Goal: Task Accomplishment & Management: Manage account settings

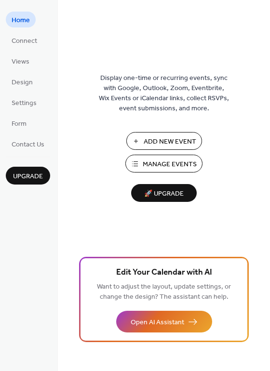
click at [165, 143] on span "Add New Event" at bounding box center [170, 142] width 53 height 10
click at [187, 165] on span "Manage Events" at bounding box center [170, 165] width 54 height 10
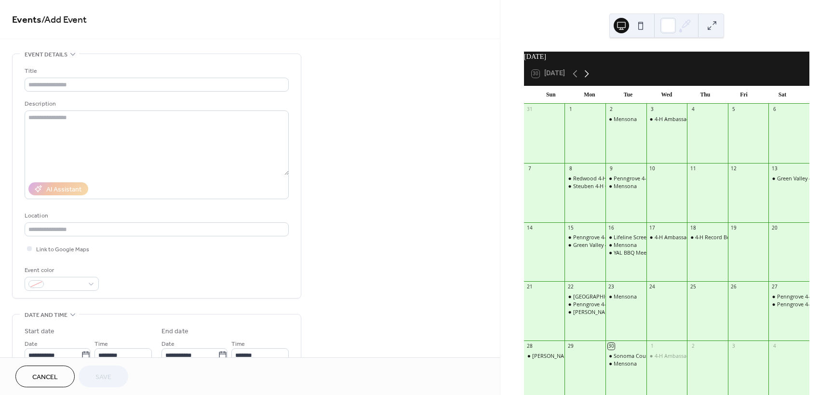
click at [589, 77] on icon at bounding box center [587, 73] width 4 height 7
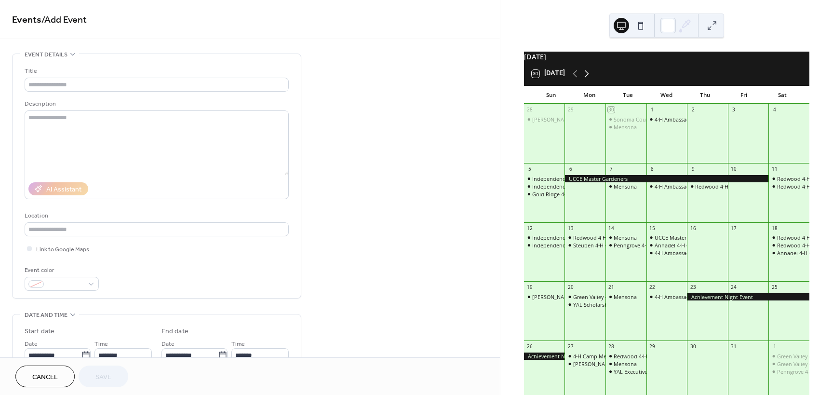
click at [589, 77] on icon at bounding box center [587, 73] width 4 height 7
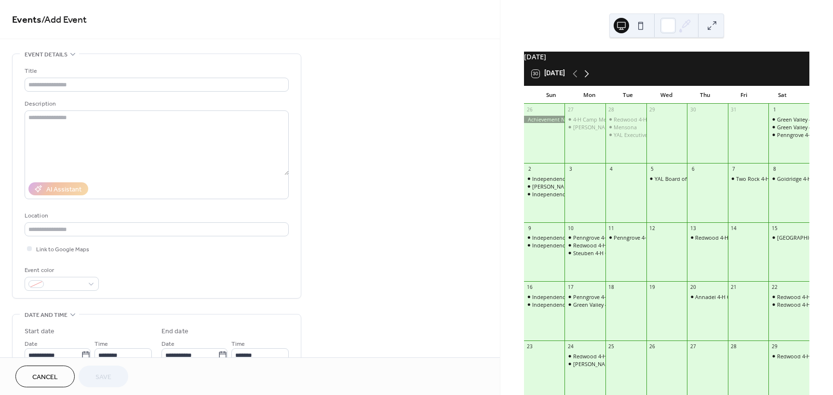
click at [589, 77] on icon at bounding box center [587, 73] width 4 height 7
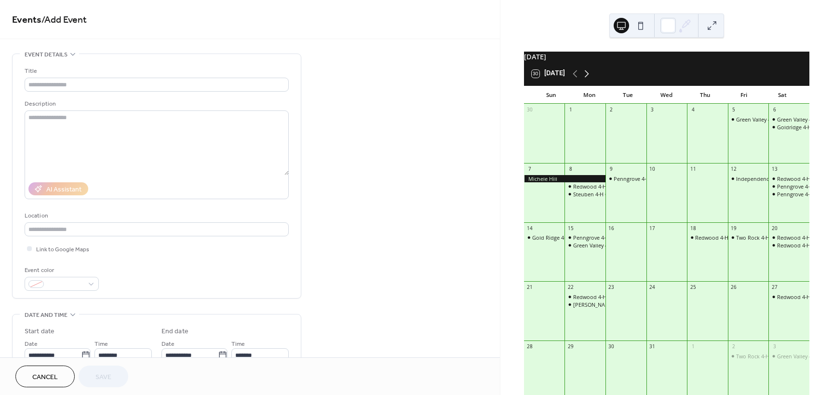
click at [589, 77] on icon at bounding box center [587, 73] width 4 height 7
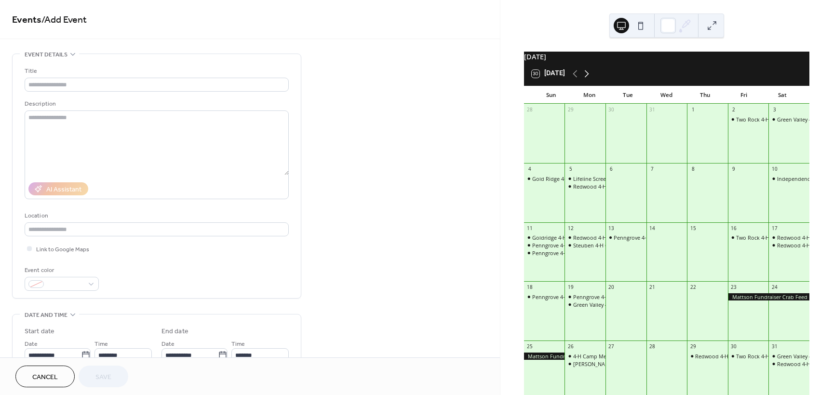
click at [589, 77] on icon at bounding box center [587, 73] width 4 height 7
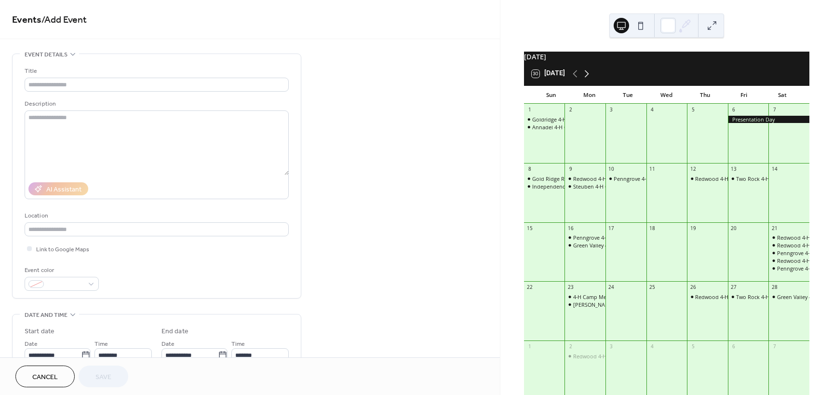
click at [589, 77] on icon at bounding box center [587, 73] width 4 height 7
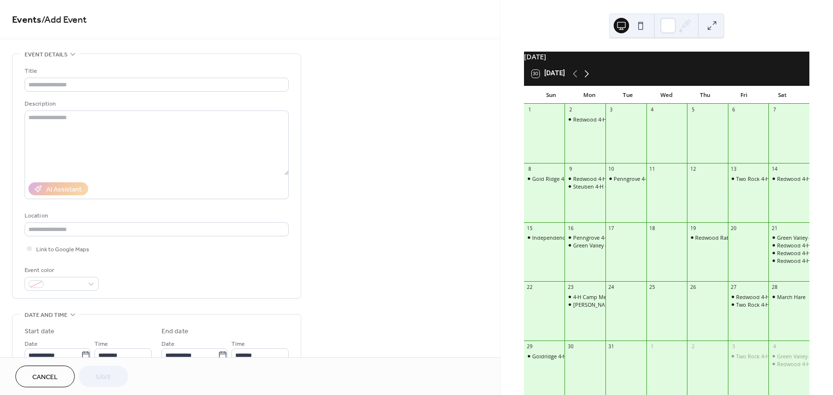
click at [589, 77] on icon at bounding box center [587, 73] width 4 height 7
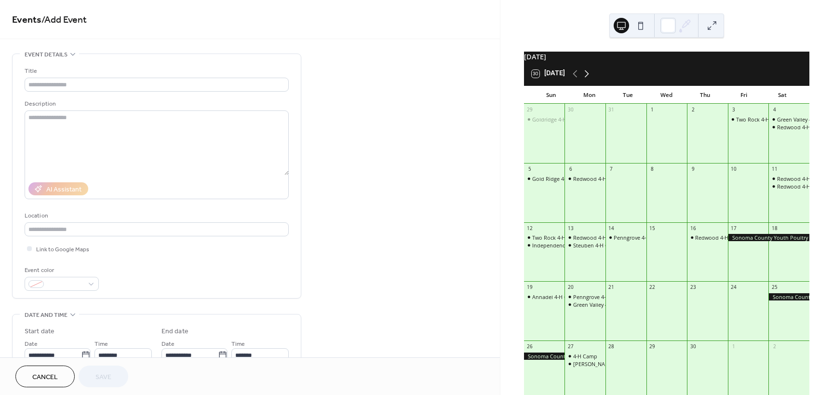
click at [589, 77] on icon at bounding box center [587, 73] width 4 height 7
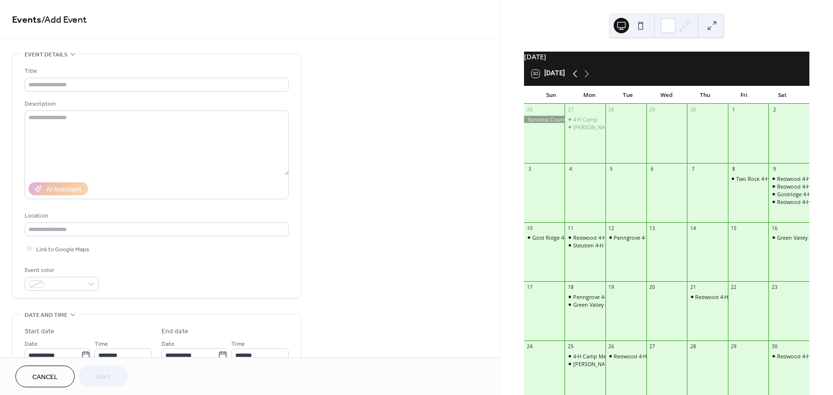
click at [572, 80] on icon at bounding box center [575, 74] width 12 height 12
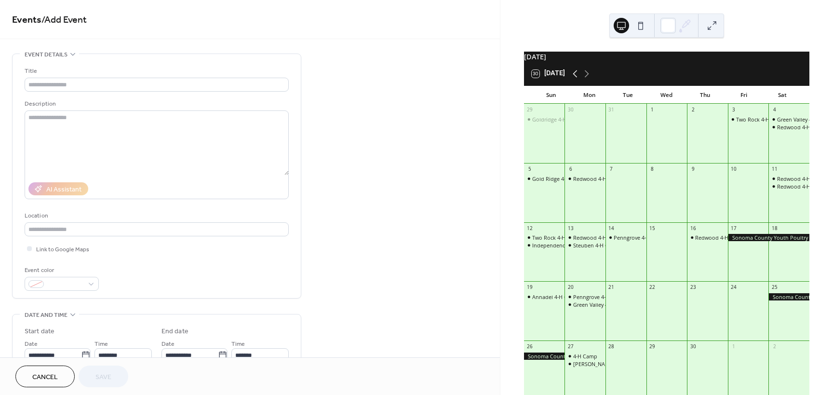
click at [572, 80] on icon at bounding box center [575, 74] width 12 height 12
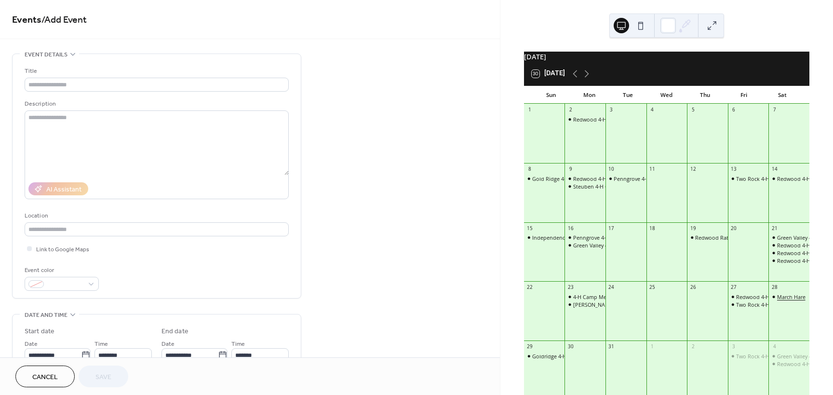
click at [777, 300] on div "March Hare" at bounding box center [791, 296] width 28 height 7
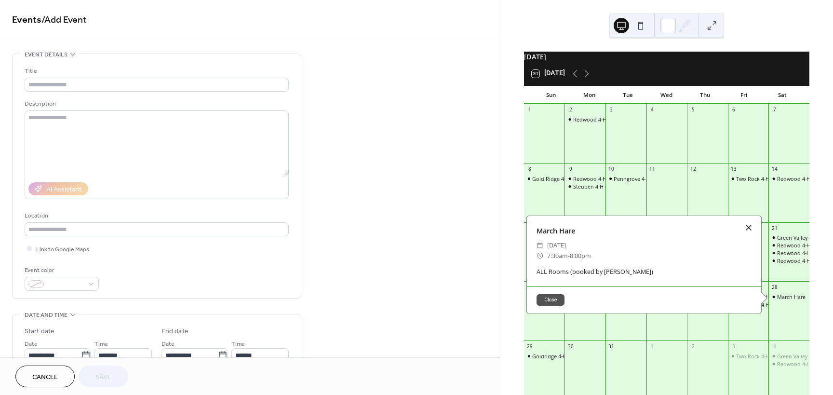
click at [747, 233] on div at bounding box center [748, 227] width 13 height 13
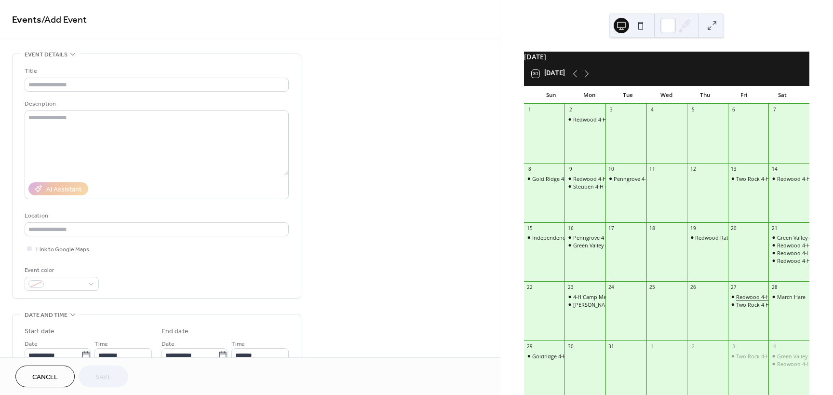
click at [739, 300] on div "Redwood 4-H Sewing" at bounding box center [762, 296] width 52 height 7
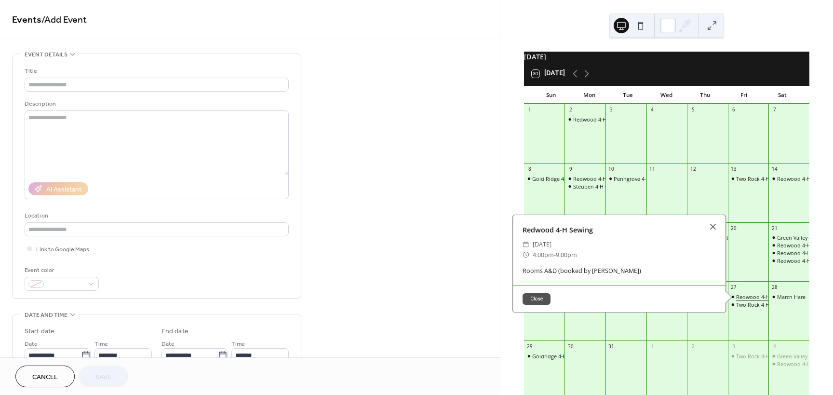
click at [739, 300] on div "Redwood 4-H Sewing" at bounding box center [762, 296] width 52 height 7
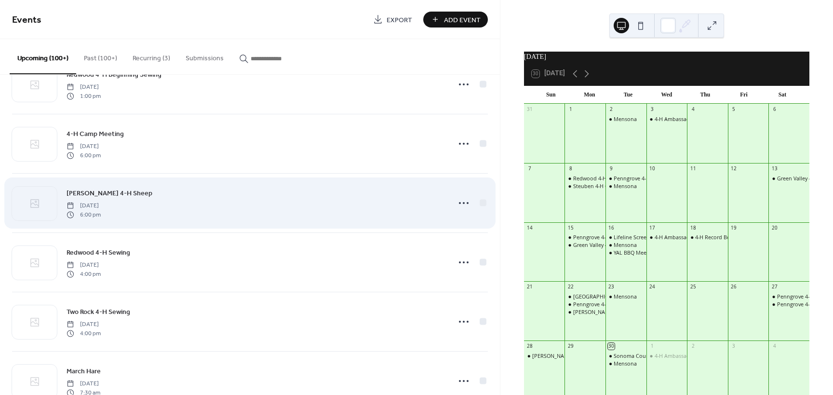
scroll to position [8444, 0]
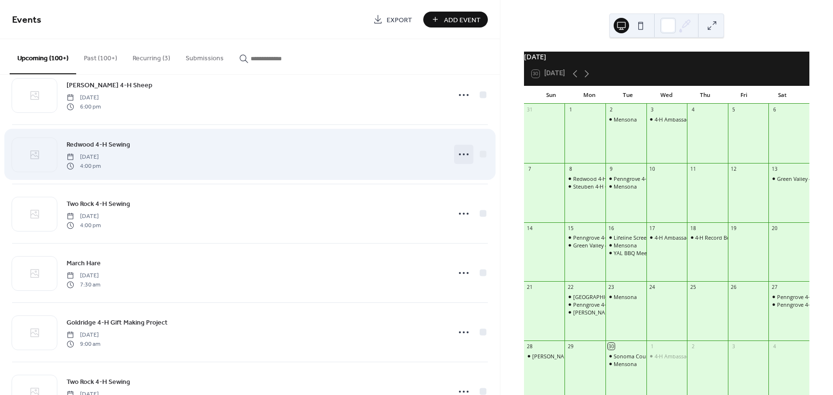
click at [463, 155] on circle at bounding box center [464, 154] width 2 height 2
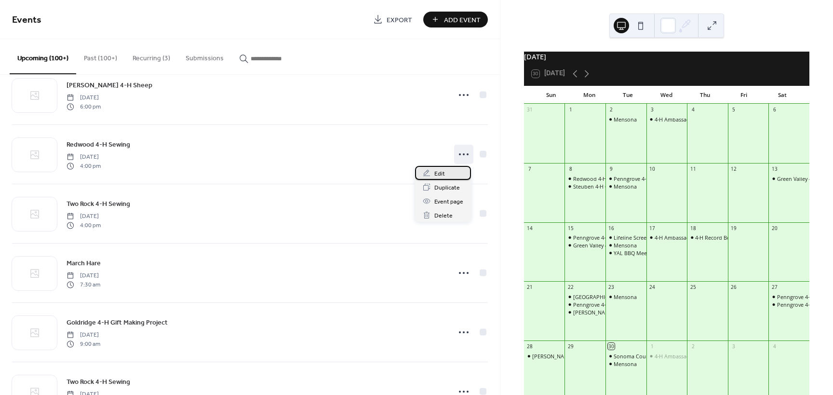
click at [431, 174] on icon at bounding box center [427, 173] width 8 height 8
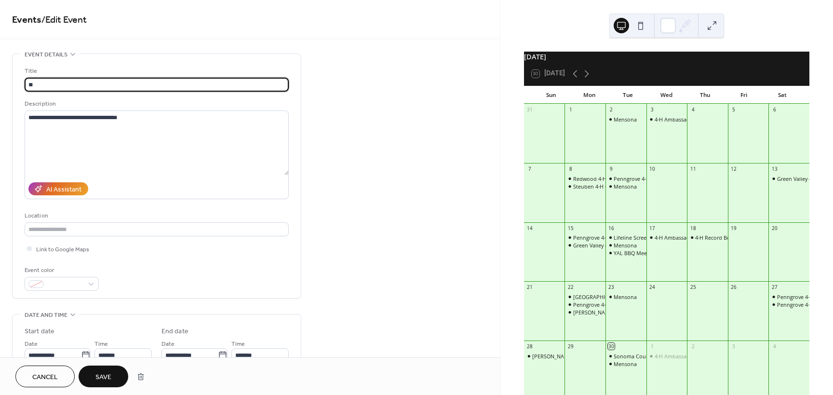
type input "*"
click at [587, 80] on icon at bounding box center [587, 74] width 12 height 12
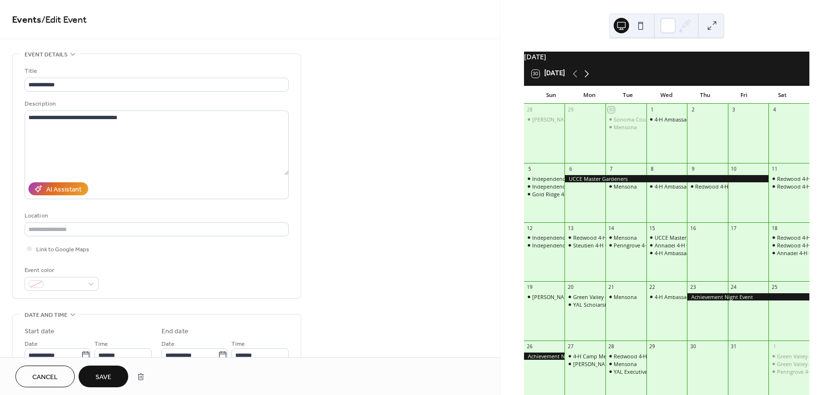
click at [587, 80] on icon at bounding box center [587, 74] width 12 height 12
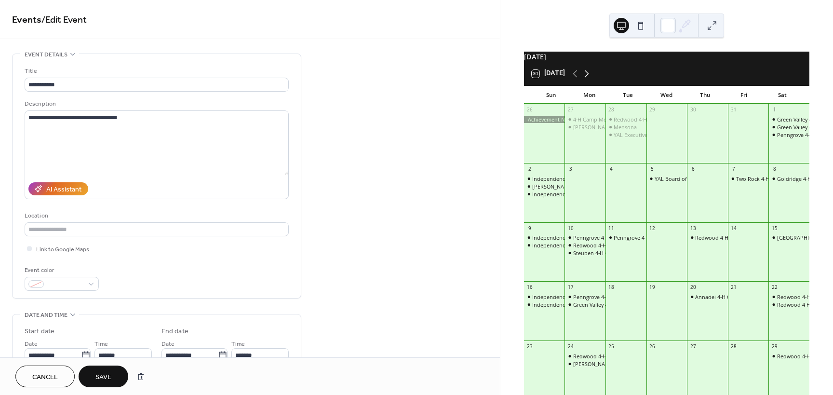
click at [587, 80] on icon at bounding box center [587, 74] width 12 height 12
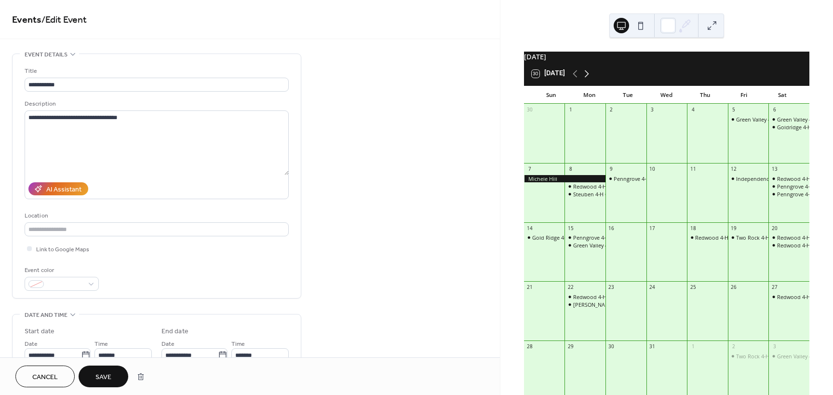
click at [587, 80] on icon at bounding box center [587, 74] width 12 height 12
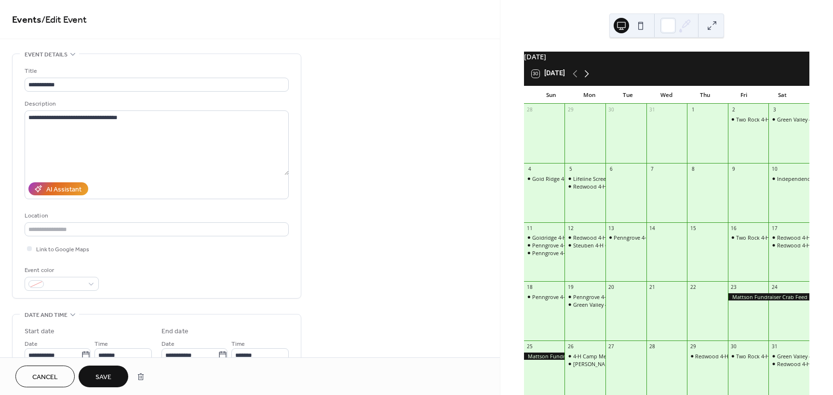
click at [587, 80] on icon at bounding box center [587, 74] width 12 height 12
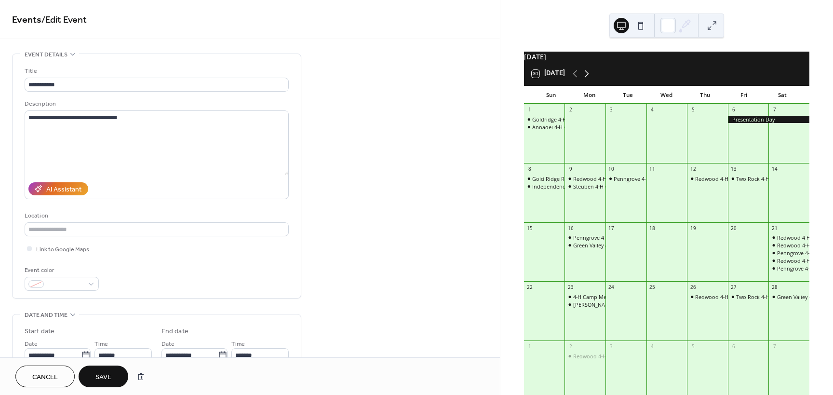
click at [587, 80] on icon at bounding box center [587, 74] width 12 height 12
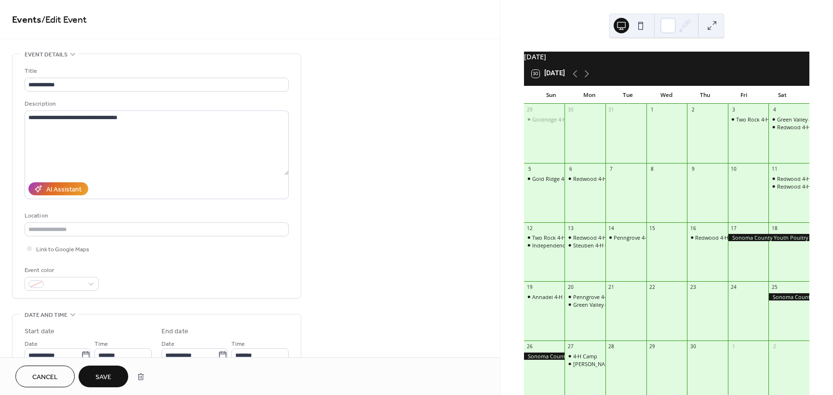
click at [570, 76] on div "30 Today" at bounding box center [666, 73] width 285 height 23
click at [574, 80] on icon at bounding box center [575, 74] width 12 height 12
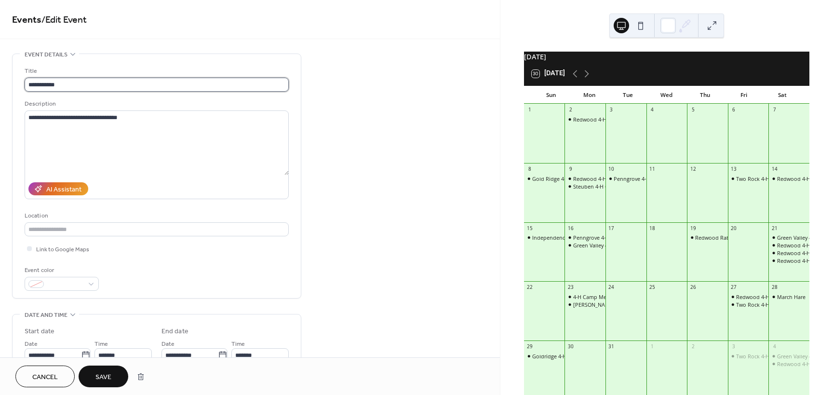
click at [76, 80] on input "**********" at bounding box center [157, 85] width 264 height 14
type input "**********"
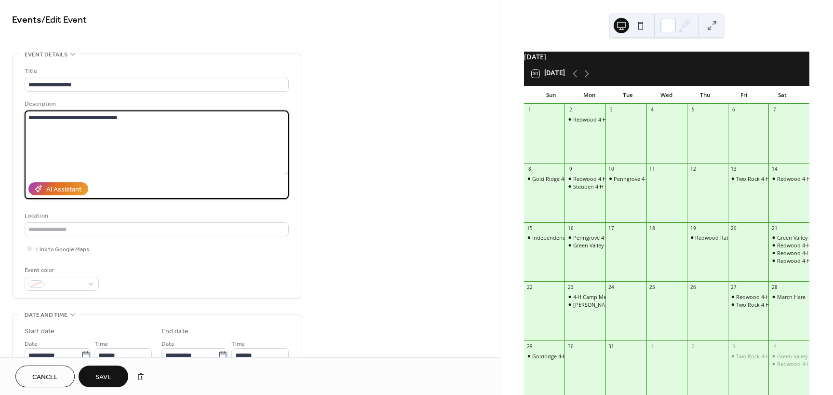
drag, startPoint x: 59, startPoint y: 117, endPoint x: 9, endPoint y: 120, distance: 50.7
click at [9, 120] on div "**********" at bounding box center [250, 349] width 500 height 590
type textarea "**********"
click at [100, 379] on span "Save" at bounding box center [103, 377] width 16 height 10
